Goal: Navigation & Orientation: Find specific page/section

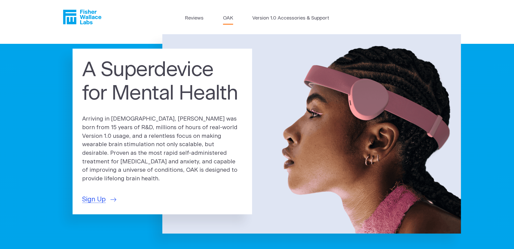
click at [228, 18] on link "OAK" at bounding box center [228, 18] width 10 height 7
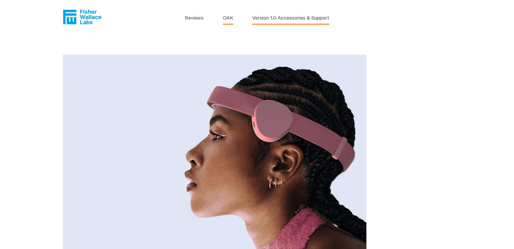
click at [288, 20] on link "Version 1.0 Accessories & Support" at bounding box center [290, 18] width 77 height 7
